Goal: Information Seeking & Learning: Learn about a topic

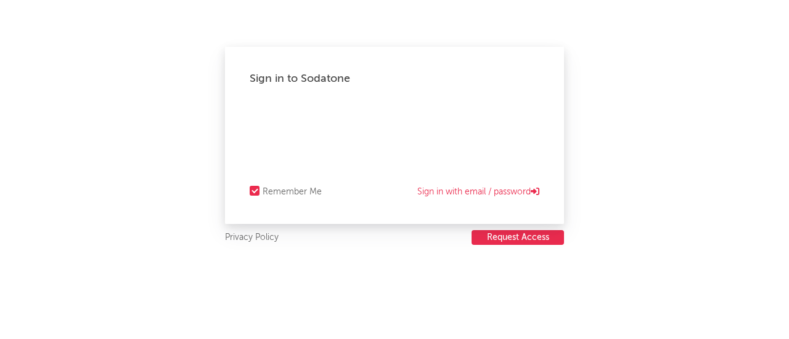
select select "warner_chappell"
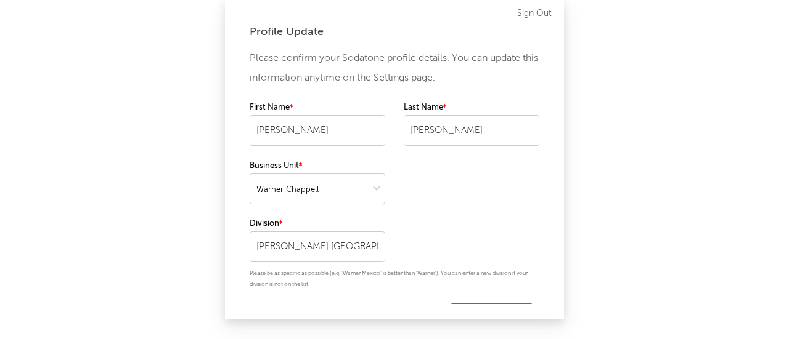
click at [386, 141] on div "First Name Luca Last Name Botta" at bounding box center [395, 129] width 290 height 58
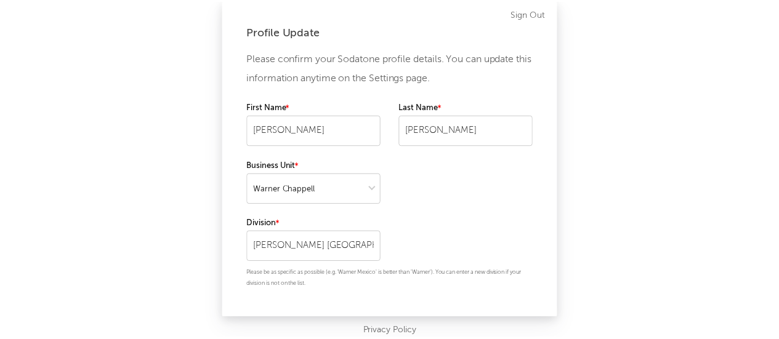
scroll to position [24, 0]
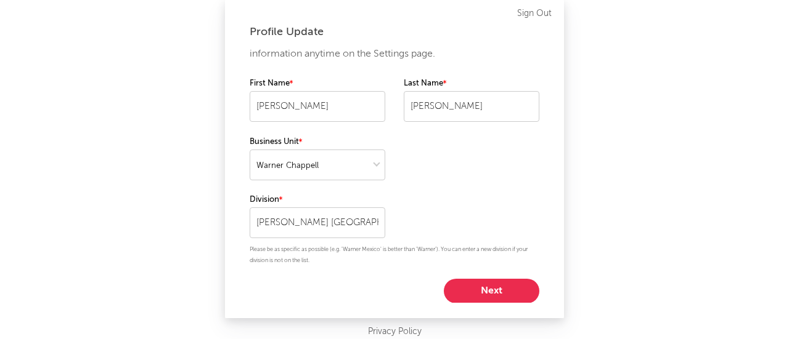
click at [473, 294] on button "Next" at bounding box center [491, 291] width 95 height 25
select select "other"
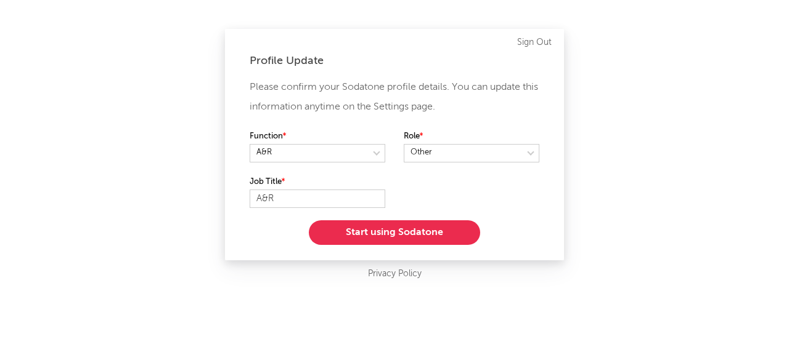
click at [385, 235] on button "Start using Sodatone" at bounding box center [394, 233] width 171 height 25
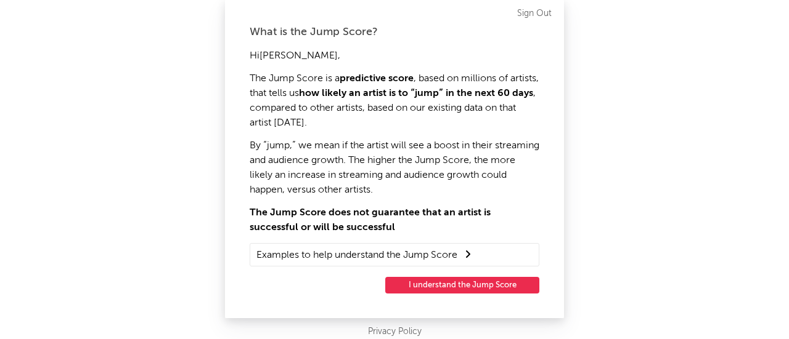
click at [421, 285] on button "I understand the Jump Score" at bounding box center [462, 285] width 154 height 17
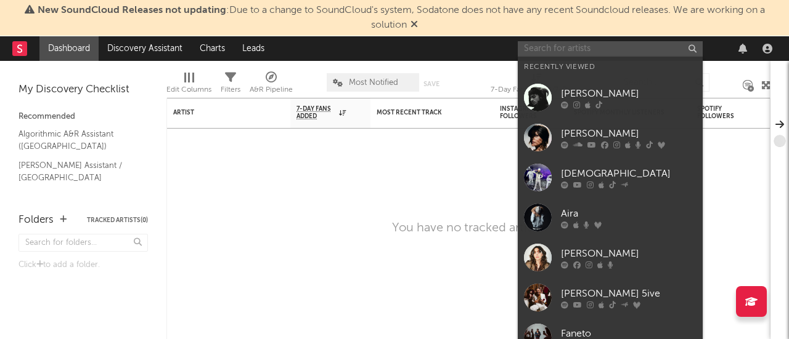
click at [547, 49] on input "text" at bounding box center [610, 48] width 185 height 15
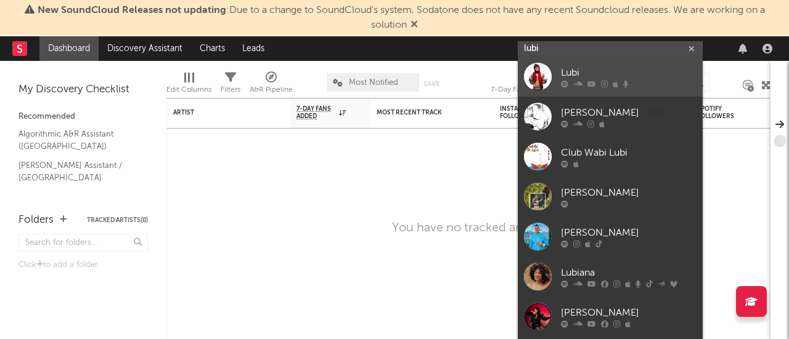
type input "lubi"
click at [537, 74] on div at bounding box center [538, 77] width 28 height 28
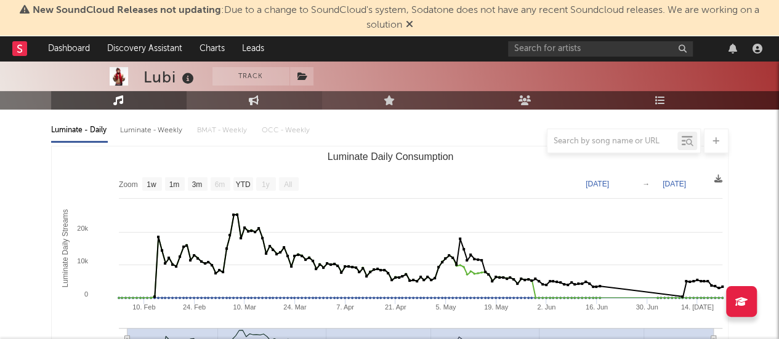
scroll to position [140, 0]
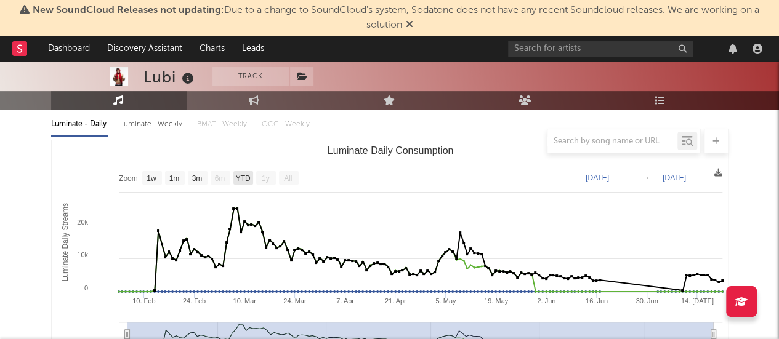
click at [240, 174] on text "YTD" at bounding box center [242, 178] width 15 height 9
click at [189, 180] on rect "Luminate Daily Consumption" at bounding box center [198, 178] width 20 height 14
select select "3m"
type input "2025-04-21"
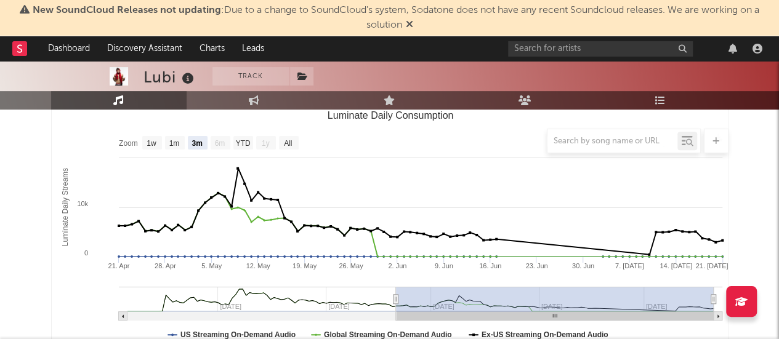
scroll to position [174, 0]
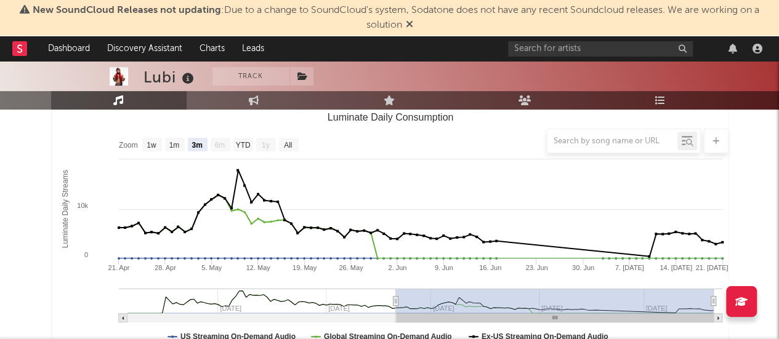
click at [289, 145] on div at bounding box center [390, 141] width 678 height 25
click at [246, 146] on div at bounding box center [390, 141] width 678 height 25
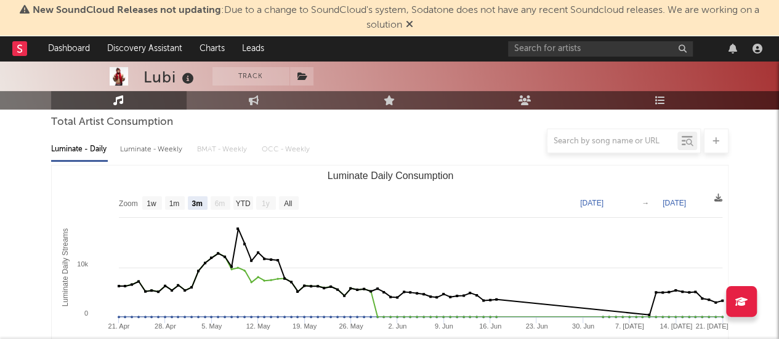
scroll to position [95, 0]
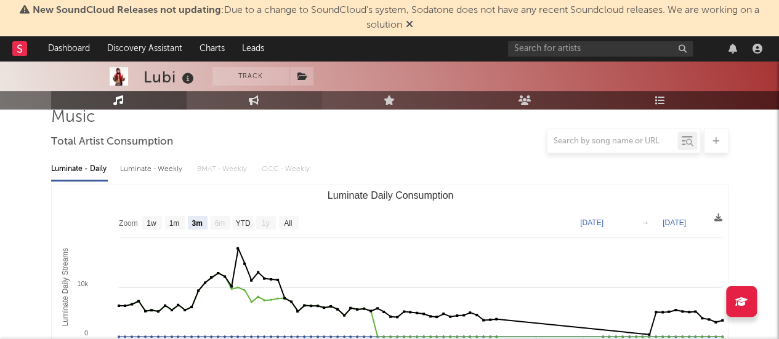
click at [272, 95] on link "Engagement" at bounding box center [255, 100] width 136 height 18
select select "1w"
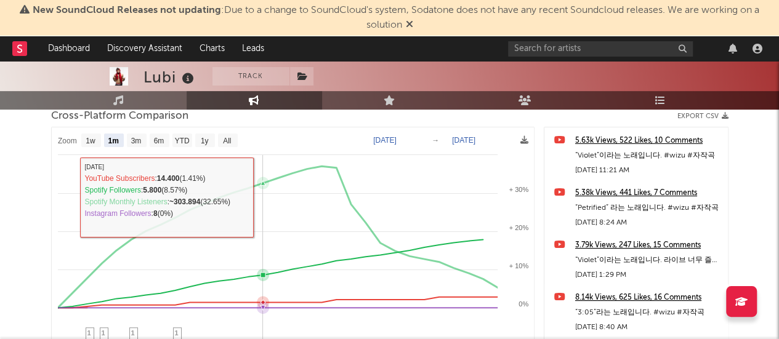
scroll to position [176, 0]
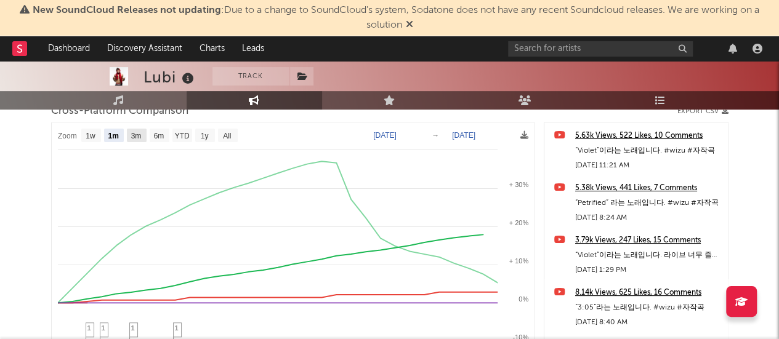
click at [140, 138] on text "3m" at bounding box center [136, 136] width 10 height 9
select select "3m"
type input "2025-06-03"
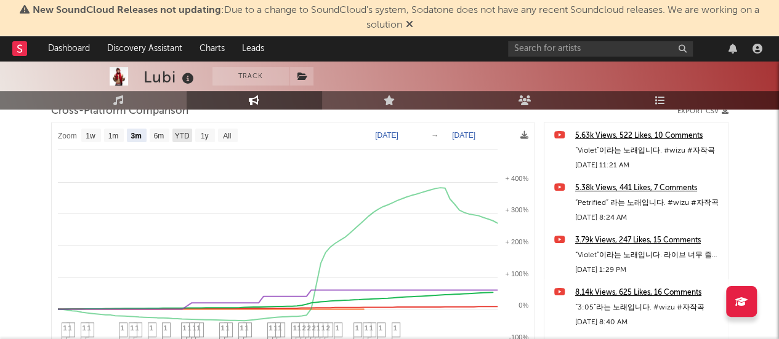
click at [190, 136] on rect at bounding box center [183, 136] width 20 height 14
select select "YTD"
type input "2025-01-01"
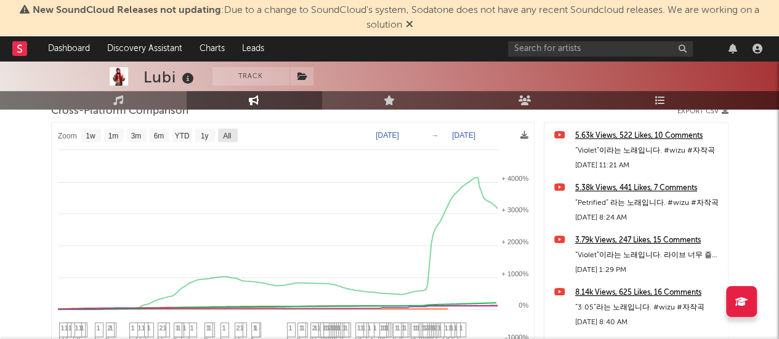
click at [221, 134] on rect at bounding box center [228, 136] width 20 height 14
select select "All"
type input "2022-10-17"
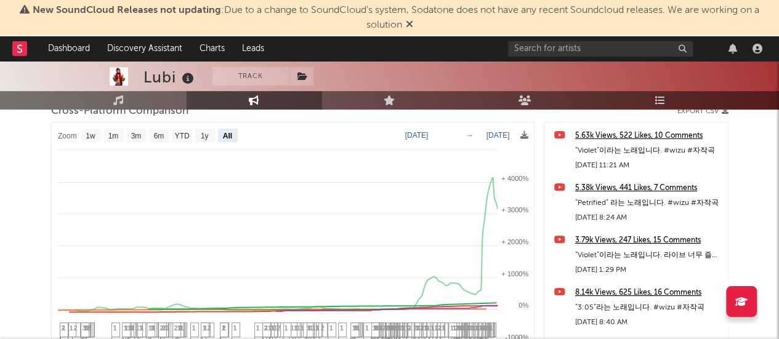
select select "All"
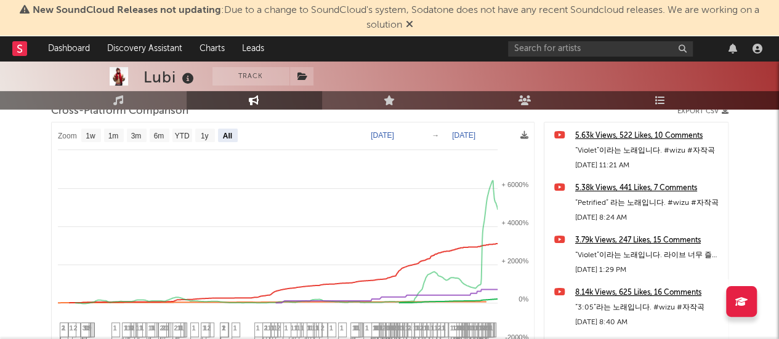
click at [156, 73] on div "Lubi" at bounding box center [171, 77] width 54 height 20
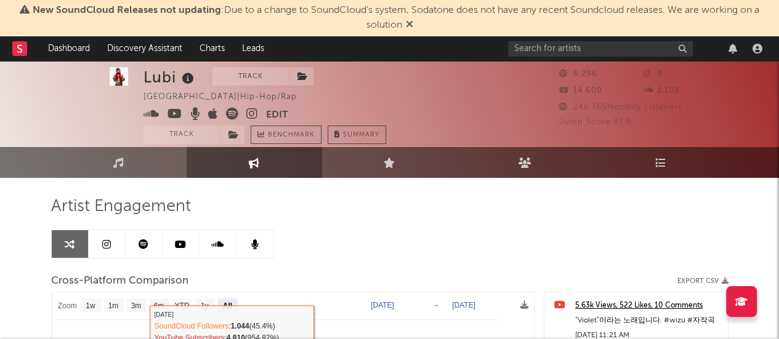
scroll to position [0, 0]
